Goal: Transaction & Acquisition: Purchase product/service

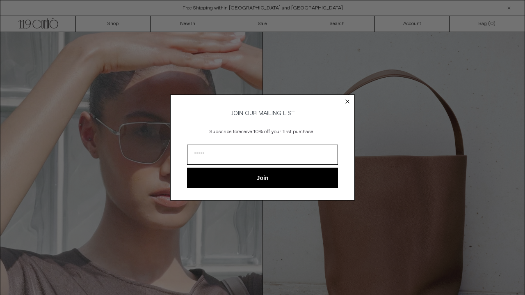
click at [349, 100] on icon "Close dialog" at bounding box center [347, 101] width 3 height 3
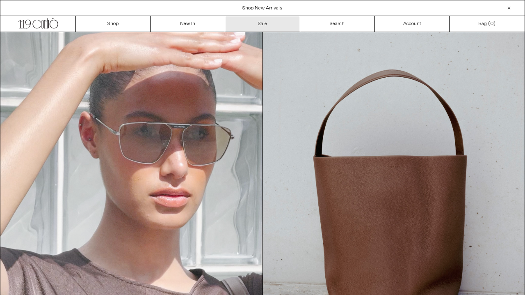
click at [259, 23] on link "Sale" at bounding box center [262, 24] width 75 height 16
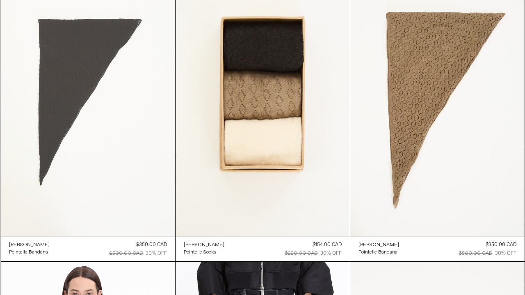
scroll to position [4090, 0]
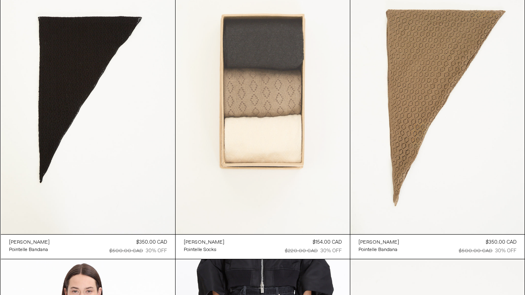
click at [266, 104] on at bounding box center [263, 103] width 174 height 262
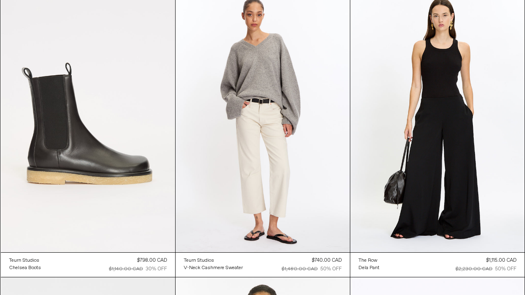
scroll to position [14969, 0]
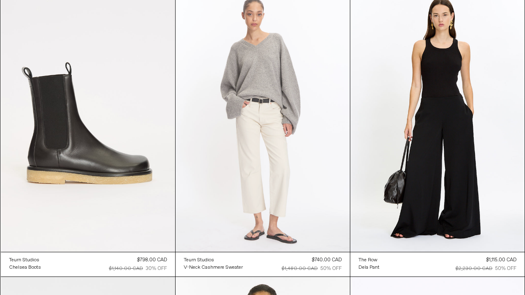
click at [261, 101] on at bounding box center [263, 121] width 174 height 262
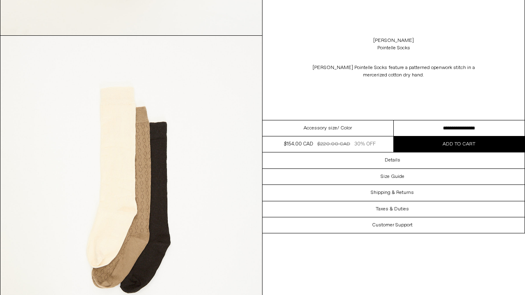
scroll to position [316, 0]
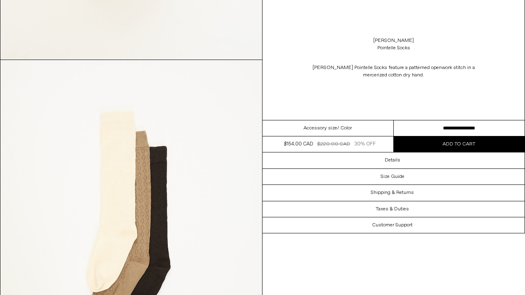
click at [422, 150] on button "Add to cart" at bounding box center [459, 144] width 131 height 16
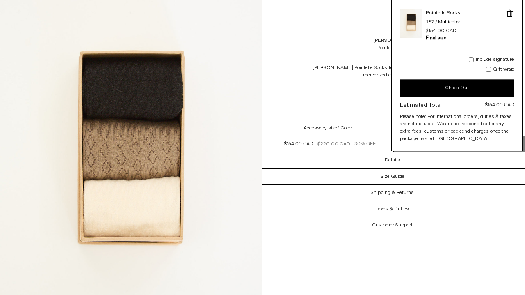
scroll to position [48, 0]
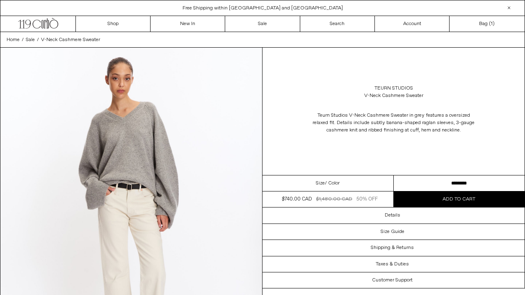
select select "**********"
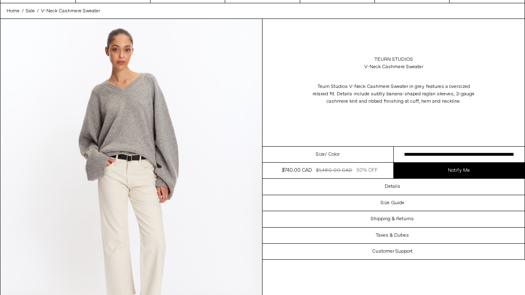
scroll to position [29, 0]
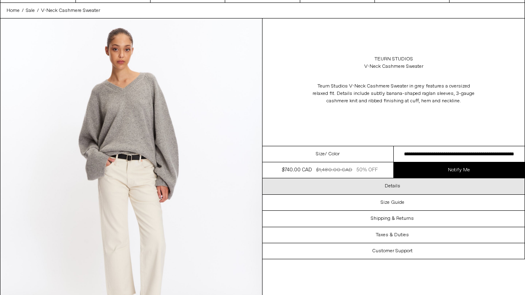
click at [388, 186] on h3 "Details" at bounding box center [393, 186] width 16 height 6
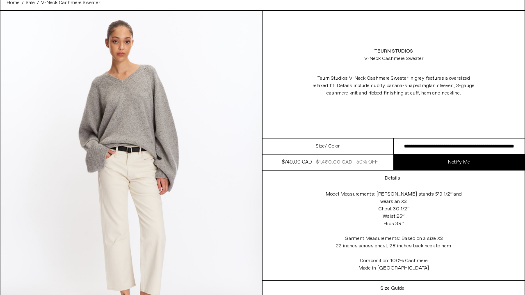
scroll to position [40, 0]
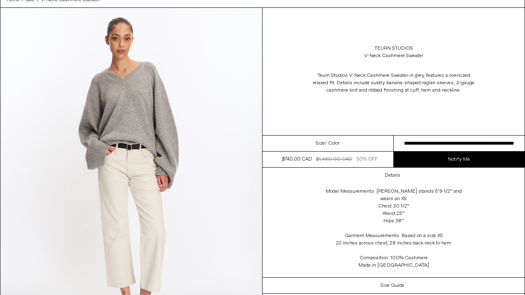
click at [150, 149] on img at bounding box center [131, 172] width 262 height 328
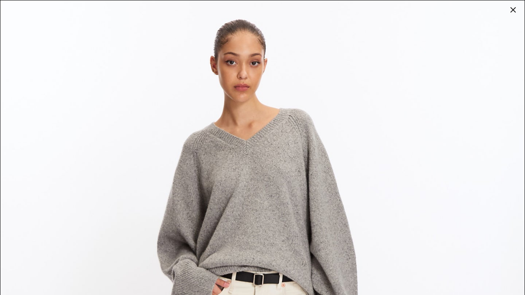
click at [510, 15] on div at bounding box center [513, 9] width 11 height 11
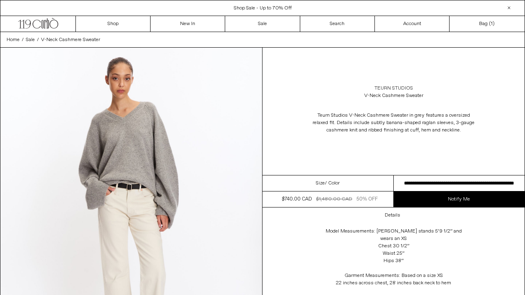
click at [390, 86] on link "Teurn Studios" at bounding box center [394, 88] width 39 height 7
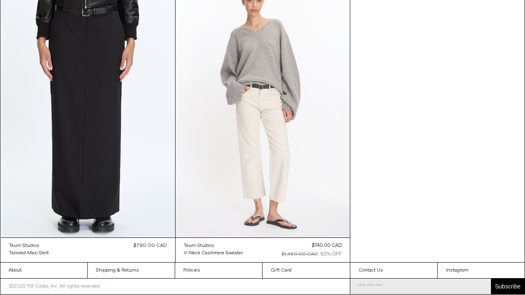
scroll to position [359, 0]
click at [278, 153] on at bounding box center [263, 107] width 174 height 262
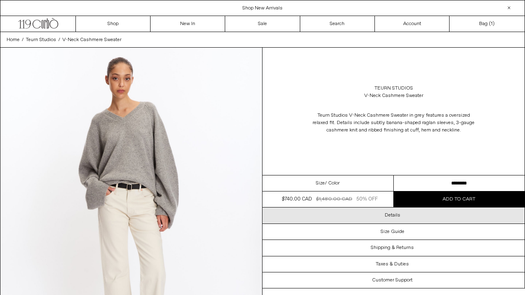
click at [377, 212] on div "Details" at bounding box center [394, 215] width 262 height 16
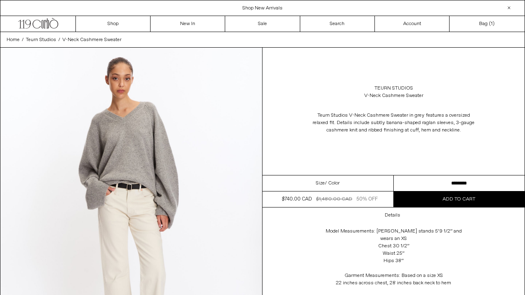
click at [143, 134] on img at bounding box center [131, 212] width 262 height 328
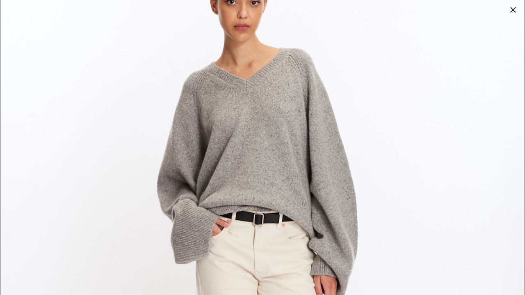
scroll to position [68, 0]
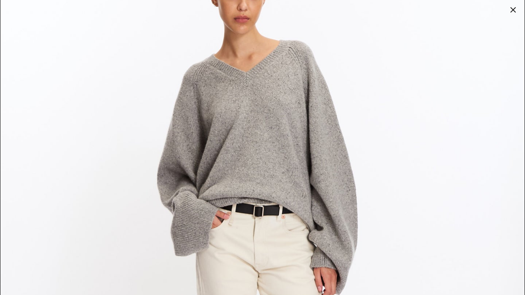
click at [512, 7] on div at bounding box center [513, 9] width 11 height 11
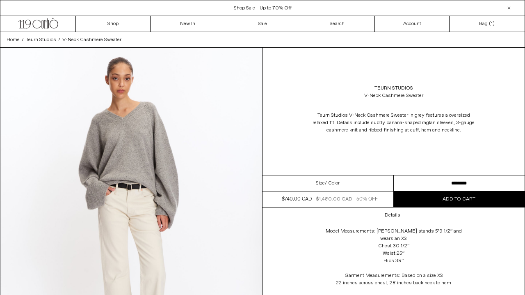
select select "**********"
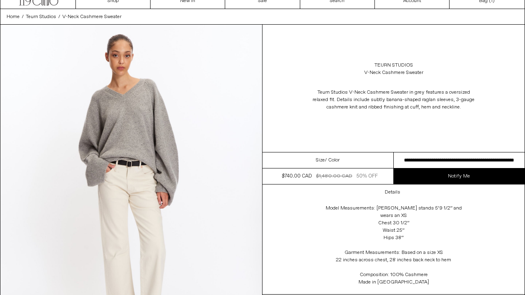
scroll to position [25, 0]
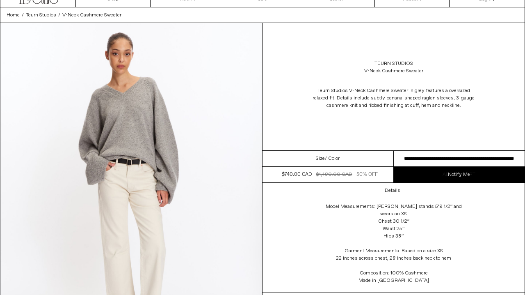
click at [435, 169] on link "Notify Me" at bounding box center [459, 175] width 131 height 16
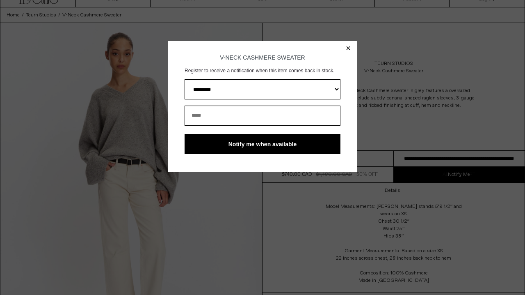
scroll to position [0, 0]
click at [214, 117] on input "email" at bounding box center [263, 116] width 156 height 20
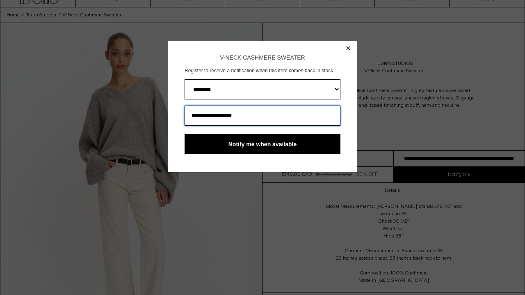
type input "**********"
click at [250, 146] on button "Notify me when available" at bounding box center [263, 144] width 156 height 20
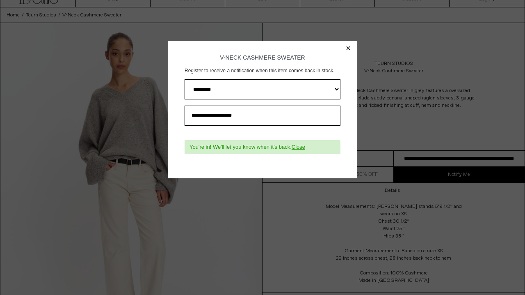
click at [305, 148] on link "Close" at bounding box center [299, 147] width 14 height 6
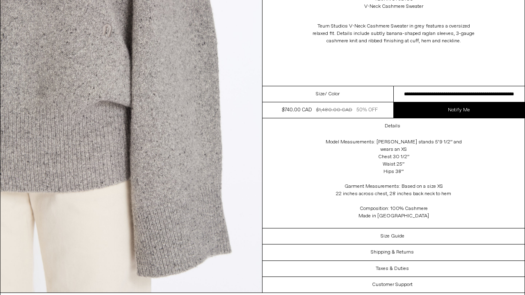
scroll to position [1395, 0]
